Goal: Information Seeking & Learning: Learn about a topic

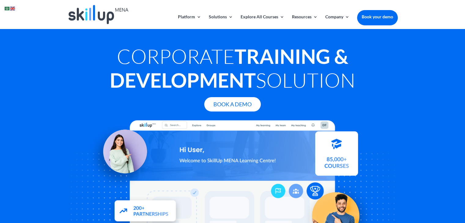
click at [370, 119] on div "Corporate Training & Development Solution Book A Demo" at bounding box center [233, 137] width 330 height 186
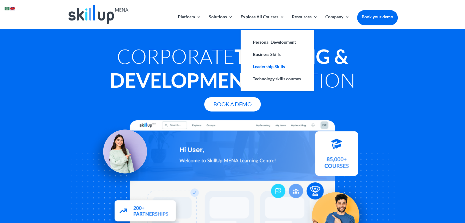
click at [270, 70] on link "Leadership Skills" at bounding box center [276, 66] width 61 height 12
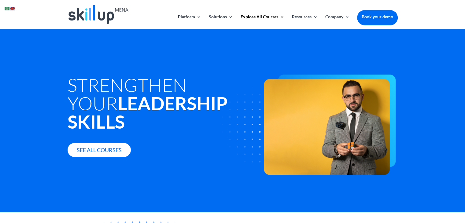
click at [247, 53] on div "Strengthen Your Leadership Skills See all courses" at bounding box center [233, 106] width 330 height 120
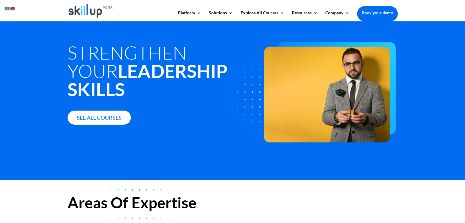
scroll to position [24, 0]
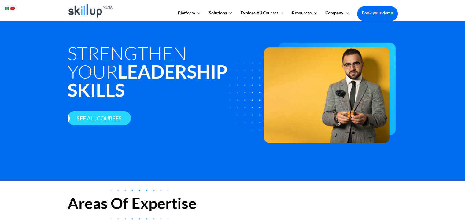
click at [98, 111] on link "See all courses" at bounding box center [99, 118] width 63 height 14
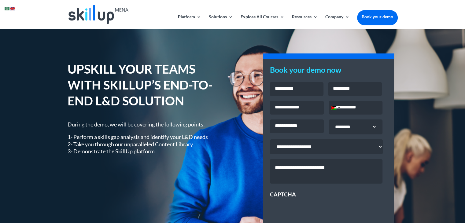
click at [212, 111] on h1 "UPSKILL YOUR TEAMS WITH SKILLUP’S END-TO-END L&D SOLUTION" at bounding box center [146, 86] width 156 height 51
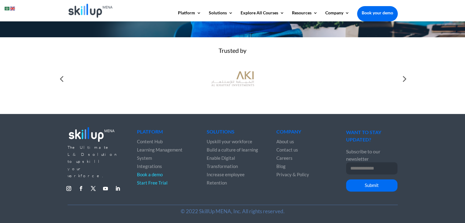
scroll to position [247, 0]
click at [70, 184] on link "Follow" at bounding box center [69, 189] width 10 height 10
click at [119, 184] on link "Follow" at bounding box center [118, 189] width 10 height 10
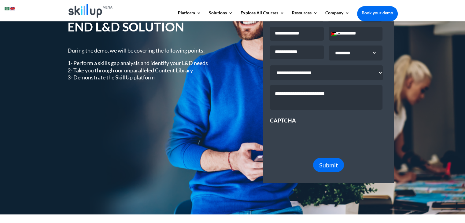
scroll to position [0, 0]
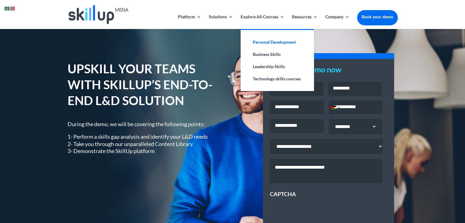
click at [275, 42] on link "Personal Development" at bounding box center [276, 42] width 61 height 12
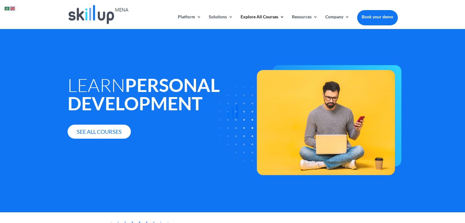
click at [240, 70] on icon at bounding box center [232, 111] width 107 height 107
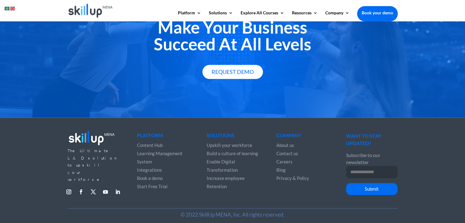
scroll to position [848, 0]
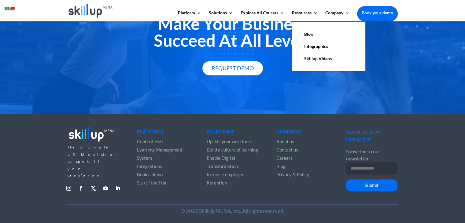
click at [316, 59] on link "Skillup Videos" at bounding box center [328, 59] width 61 height 12
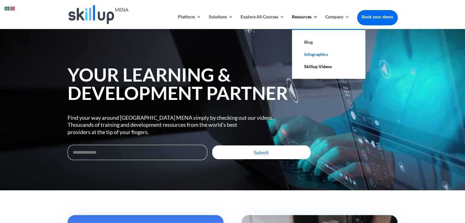
click at [313, 53] on link "Infographics" at bounding box center [328, 54] width 61 height 12
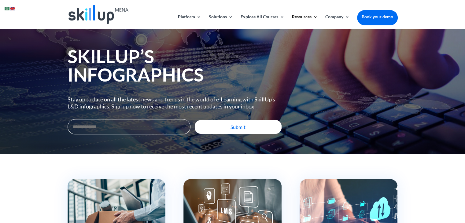
click at [295, 102] on div "SkillUp’s Infographics Stay up to date on all the latest news and trends in the…" at bounding box center [233, 91] width 330 height 125
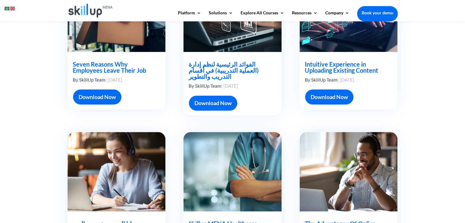
scroll to position [199, 0]
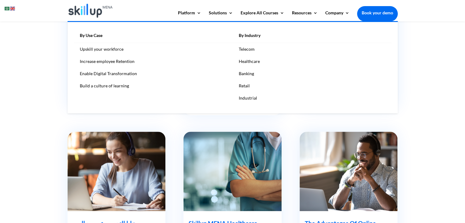
click at [247, 74] on link "Banking" at bounding box center [311, 74] width 159 height 12
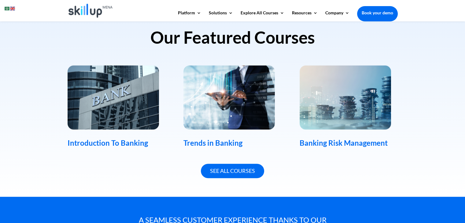
scroll to position [392, 0]
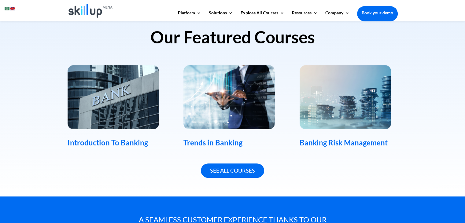
click at [230, 95] on img at bounding box center [228, 97] width 91 height 64
click at [222, 99] on img at bounding box center [228, 97] width 91 height 64
click at [227, 173] on link "See All Courses" at bounding box center [232, 170] width 63 height 14
